Goal: Transaction & Acquisition: Purchase product/service

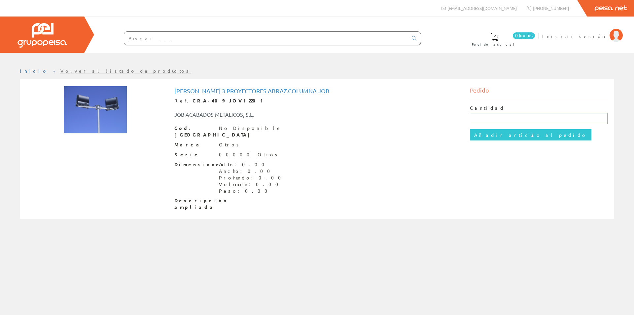
click at [519, 116] on input "text" at bounding box center [539, 118] width 138 height 11
click at [209, 91] on h1 "Cruceta 3 Proyectores Abraz.columna Job" at bounding box center [317, 91] width 286 height 7
click at [81, 70] on link "Volver al listado de productos" at bounding box center [125, 71] width 130 height 6
click at [494, 135] on input "Añadir artículo al pedido" at bounding box center [531, 134] width 122 height 11
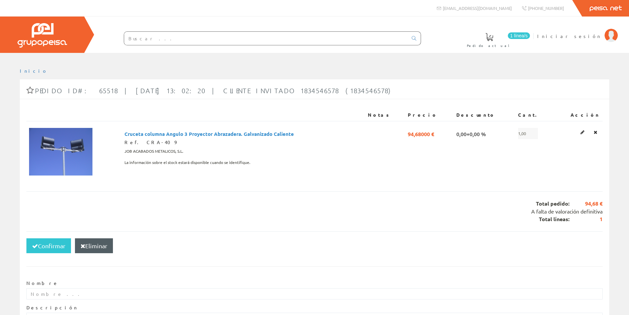
click at [490, 119] on th "Descuento" at bounding box center [484, 115] width 61 height 12
click at [590, 36] on span "Iniciar sesión" at bounding box center [569, 36] width 64 height 7
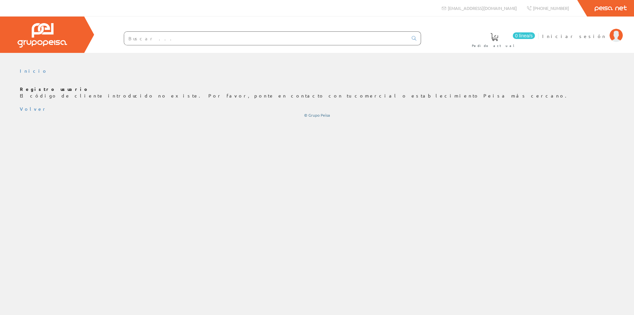
click at [550, 105] on div "Registro usuario El código de cliente introducido no existe. Por favor, ponte e…" at bounding box center [317, 102] width 594 height 32
click at [607, 6] on link "Peisa Net" at bounding box center [610, 8] width 47 height 17
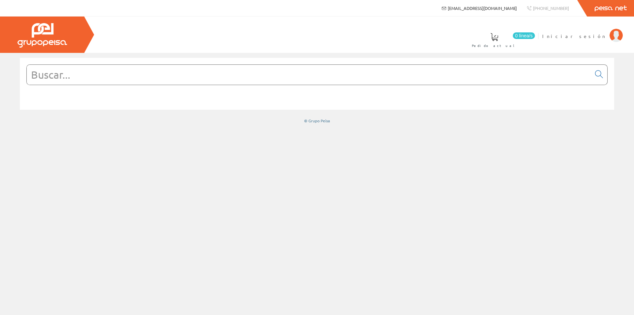
click at [504, 8] on span "[EMAIL_ADDRESS][DOMAIN_NAME]" at bounding box center [482, 8] width 69 height 6
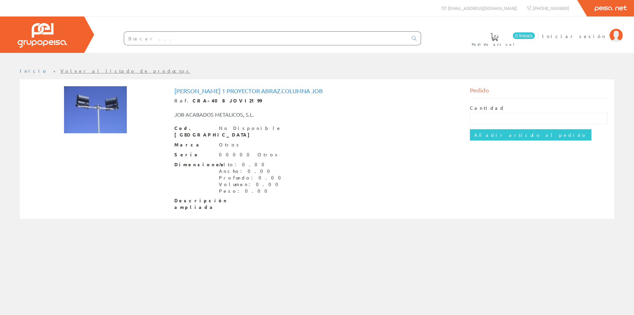
click at [180, 38] on input "text" at bounding box center [266, 38] width 284 height 13
click at [102, 99] on img at bounding box center [95, 110] width 63 height 48
click at [107, 110] on img at bounding box center [95, 110] width 63 height 48
